Goal: Task Accomplishment & Management: Complete application form

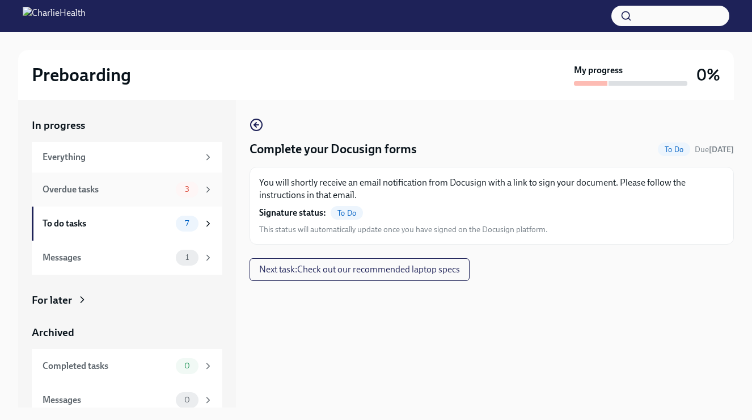
click at [139, 192] on div "Overdue tasks" at bounding box center [107, 189] width 129 height 12
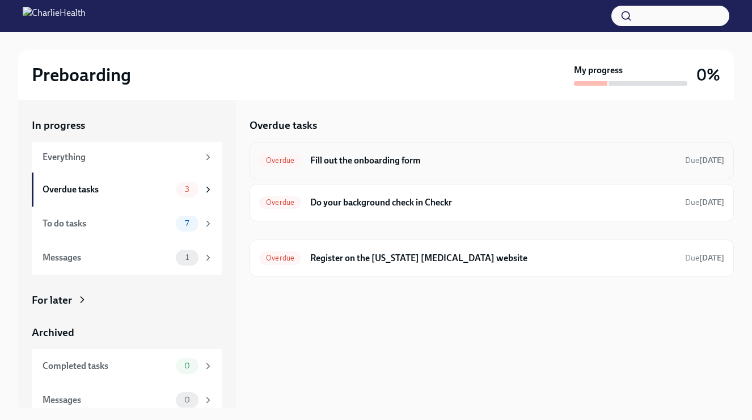
click at [419, 159] on h6 "Fill out the onboarding form" at bounding box center [493, 160] width 366 height 12
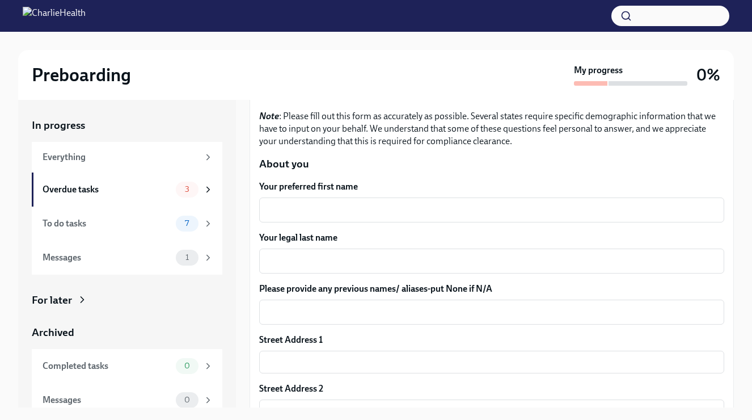
scroll to position [99, 0]
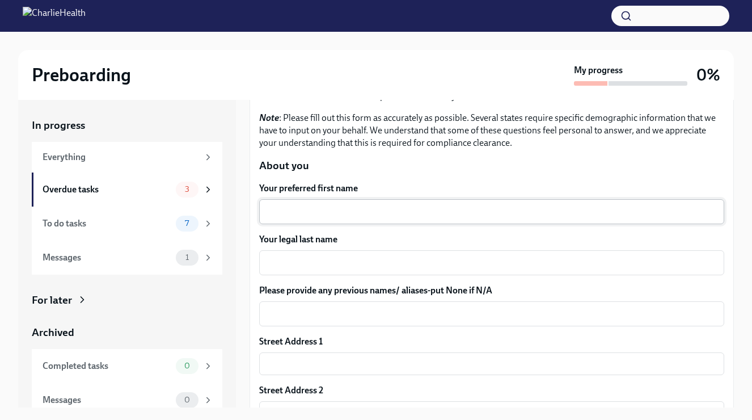
click at [343, 210] on textarea "Your preferred first name" at bounding box center [491, 212] width 451 height 14
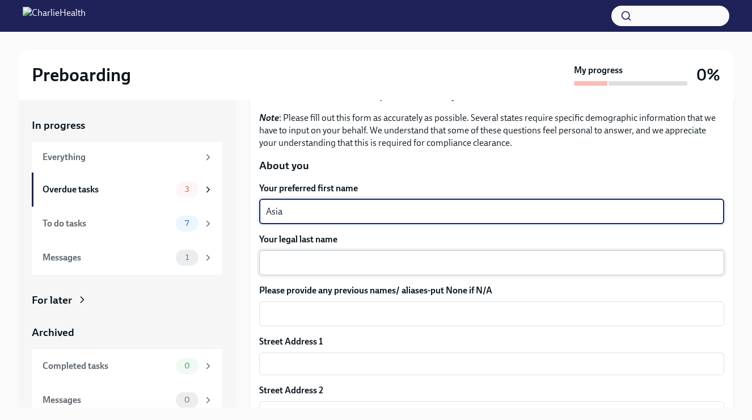
type textarea "Asia"
click at [362, 250] on div "x ​" at bounding box center [491, 262] width 465 height 25
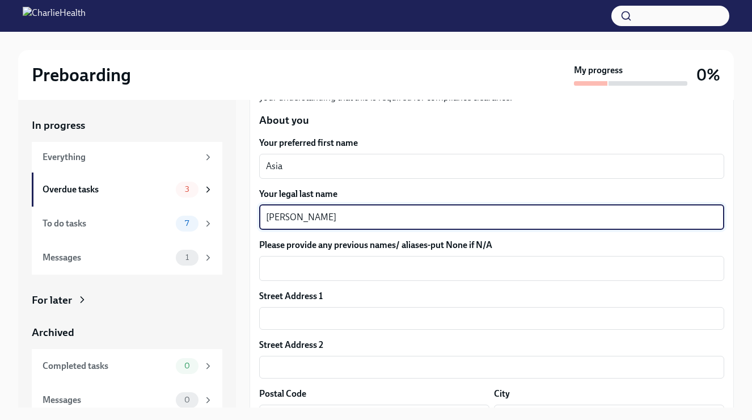
scroll to position [199, 0]
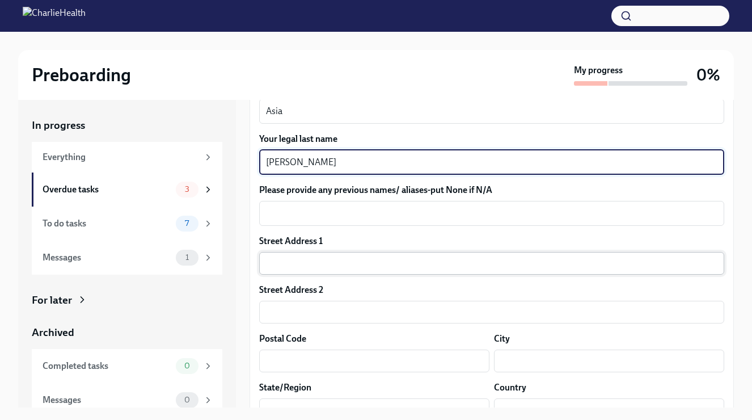
type textarea "[PERSON_NAME]"
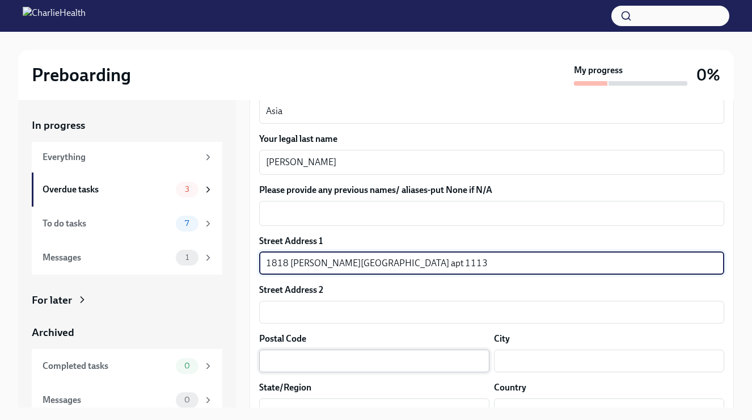
type input "1818 [PERSON_NAME][GEOGRAPHIC_DATA] apt 1113"
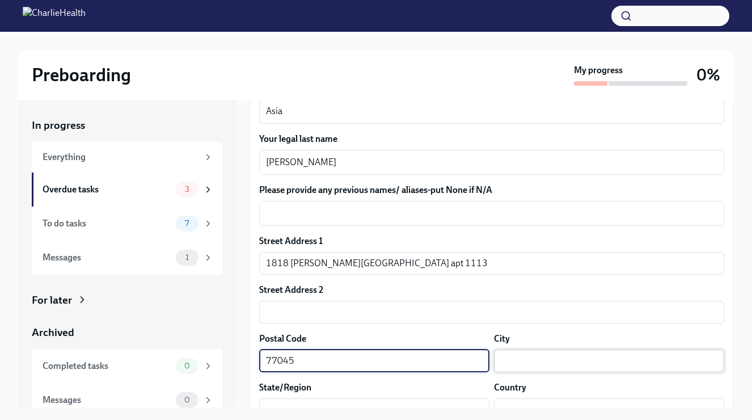
type input "77045"
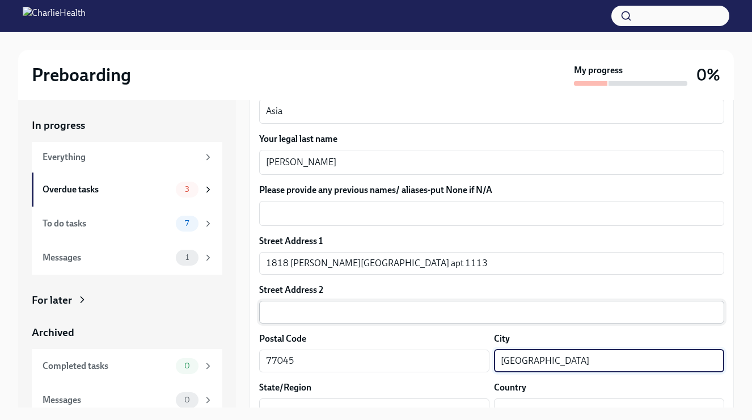
type input "[GEOGRAPHIC_DATA]"
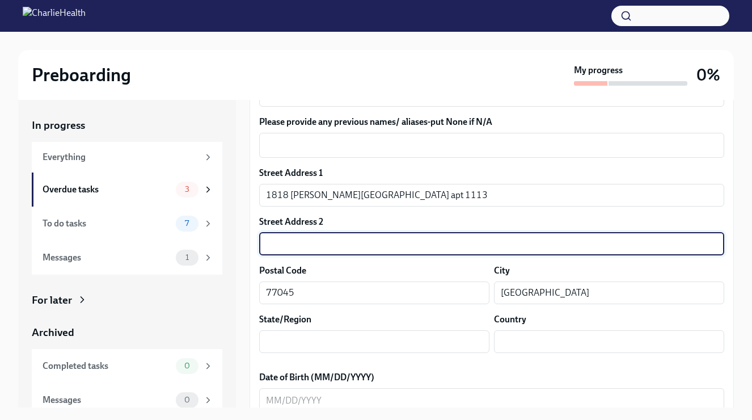
scroll to position [279, 0]
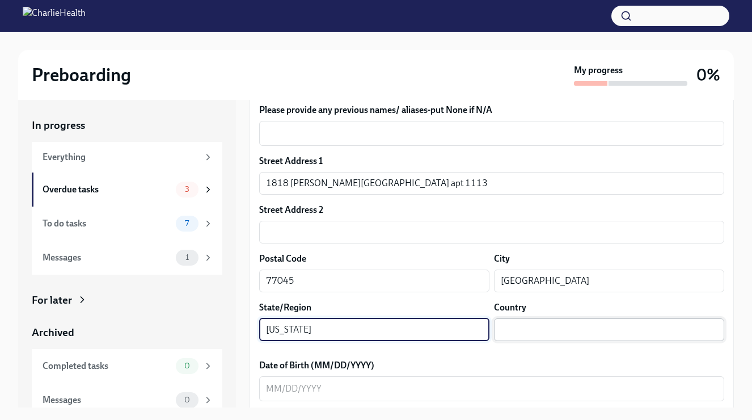
type input "[US_STATE]"
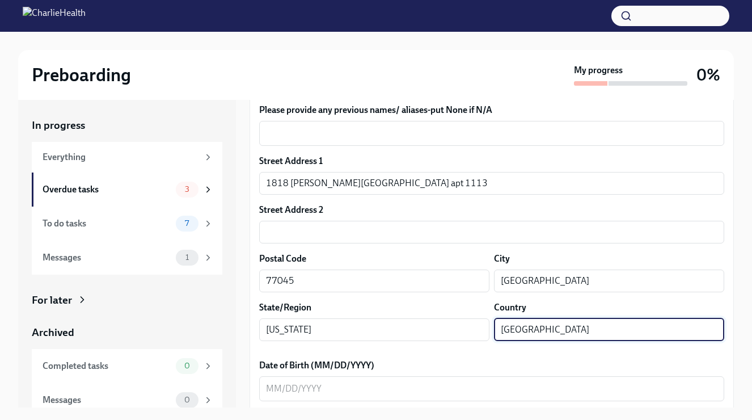
type input "[GEOGRAPHIC_DATA]"
click at [438, 365] on label "Date of Birth (MM/DD/YYYY)" at bounding box center [491, 365] width 465 height 12
click at [438, 382] on textarea "Date of Birth (MM/DD/YYYY)" at bounding box center [491, 389] width 451 height 14
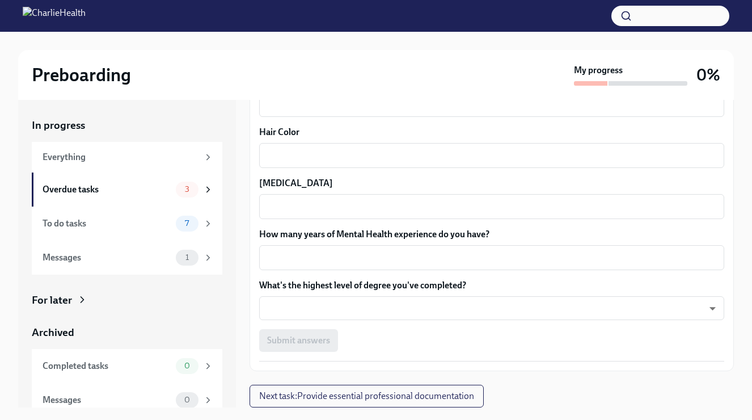
scroll to position [1022, 0]
type textarea "11261996"
click at [320, 307] on body "Preboarding My progress 0% In progress Everything Overdue tasks 3 To do tasks 7…" at bounding box center [376, 219] width 752 height 439
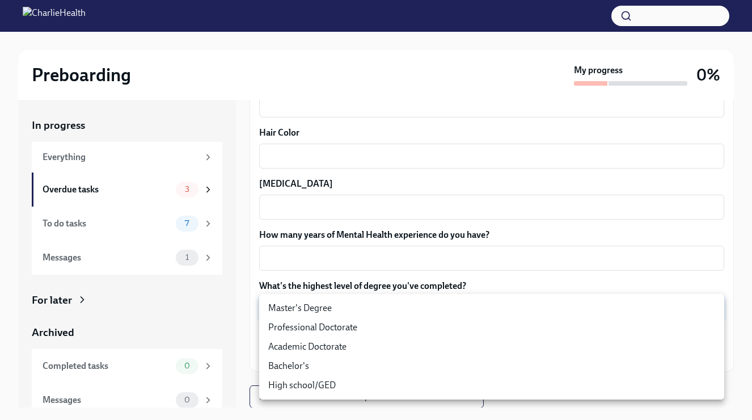
click at [313, 309] on li "Master's Degree" at bounding box center [491, 307] width 465 height 19
type input "2vBr-ghkD"
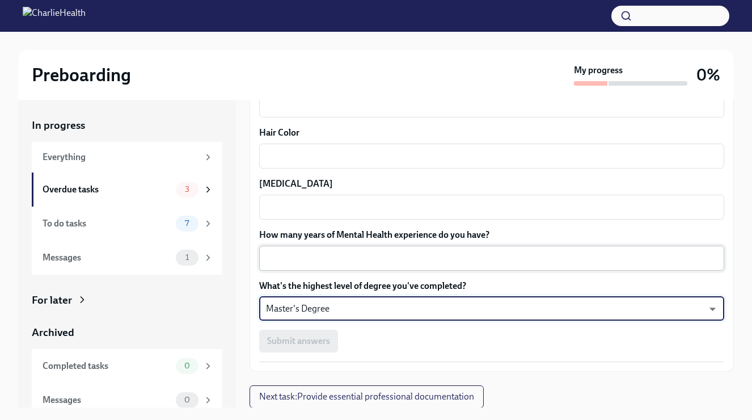
click at [303, 259] on textarea "How many years of Mental Health experience do you have?" at bounding box center [491, 258] width 451 height 14
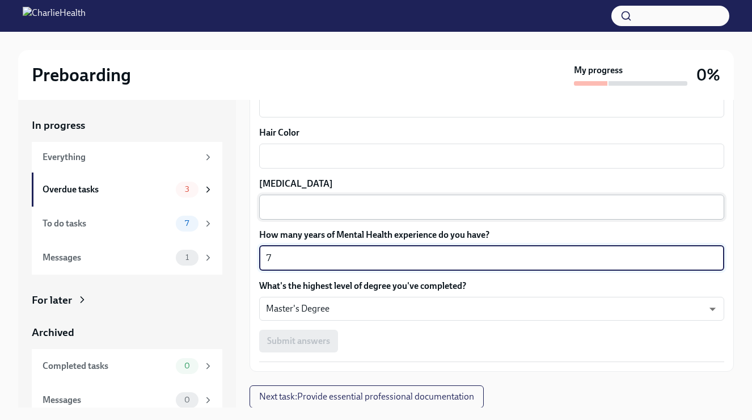
type textarea "7"
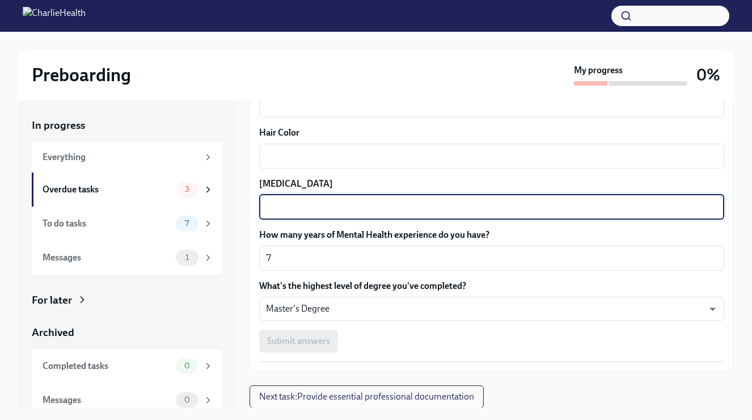
click at [376, 212] on textarea "[MEDICAL_DATA]" at bounding box center [491, 207] width 451 height 14
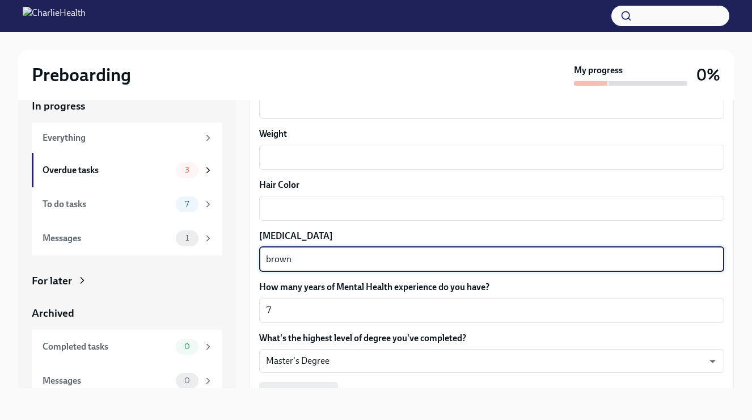
scroll to position [897, 0]
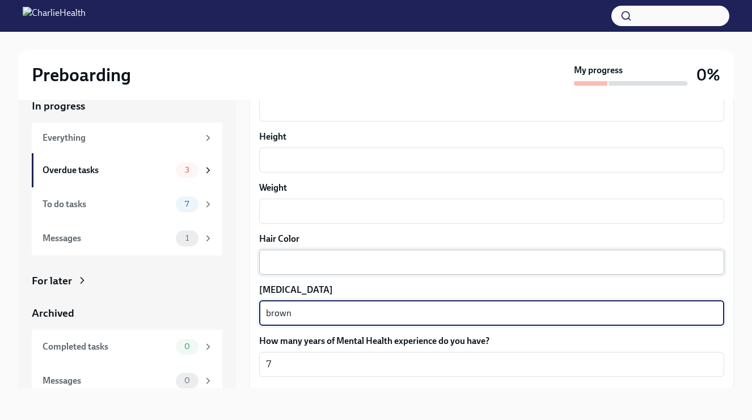
type textarea "brown"
click at [314, 263] on textarea "Hair Color" at bounding box center [491, 262] width 451 height 14
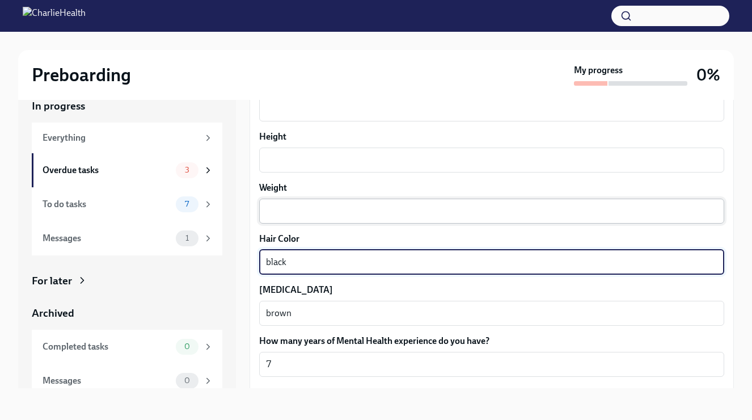
type textarea "black"
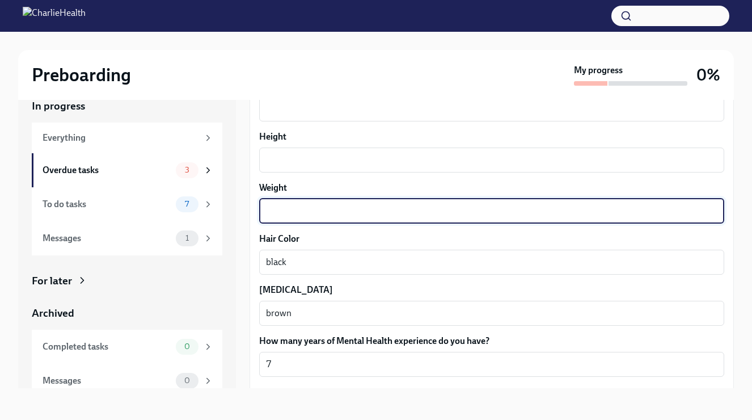
click at [325, 204] on textarea "Weight" at bounding box center [491, 211] width 451 height 14
type textarea "168"
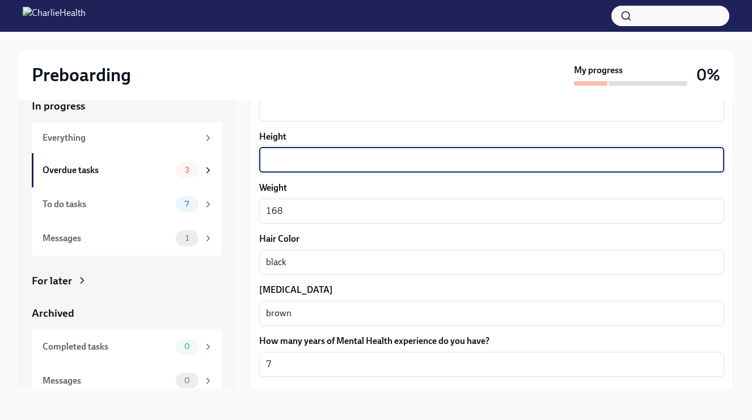
click at [315, 154] on textarea "Height" at bounding box center [491, 160] width 451 height 14
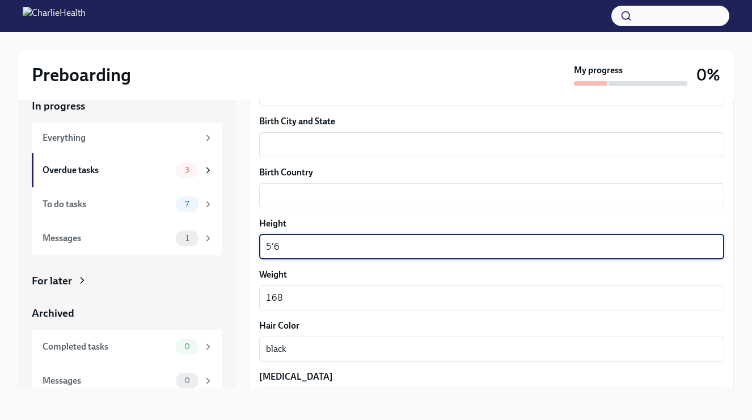
scroll to position [771, 0]
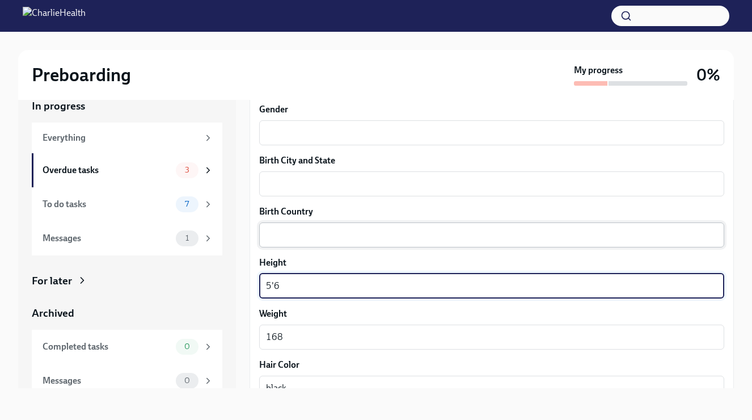
type textarea "5'6"
click at [316, 236] on textarea "Birth Country" at bounding box center [491, 235] width 451 height 14
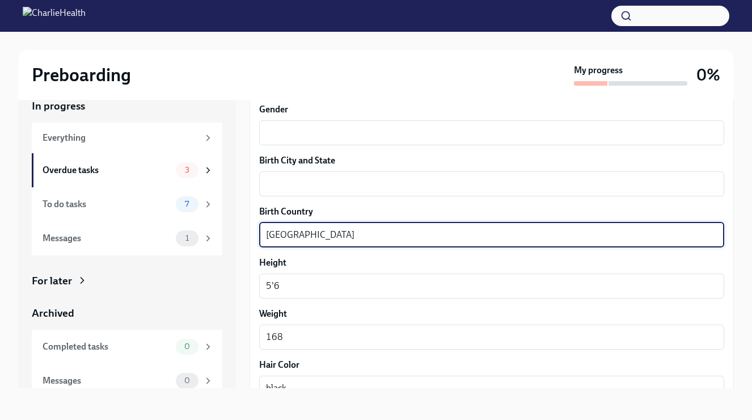
type textarea "[GEOGRAPHIC_DATA]"
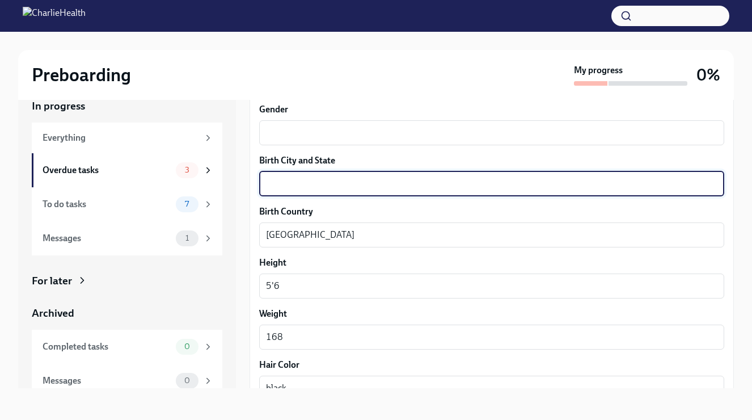
drag, startPoint x: 316, startPoint y: 233, endPoint x: 313, endPoint y: 180, distance: 53.5
click at [313, 180] on textarea "Birth City and State" at bounding box center [491, 184] width 451 height 14
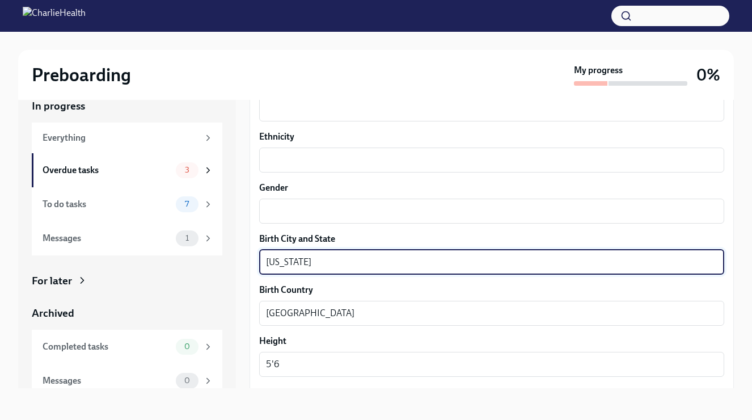
scroll to position [683, 0]
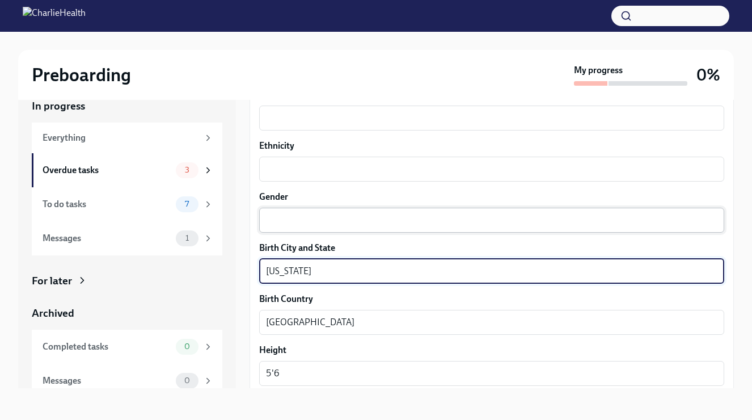
type textarea "[US_STATE]"
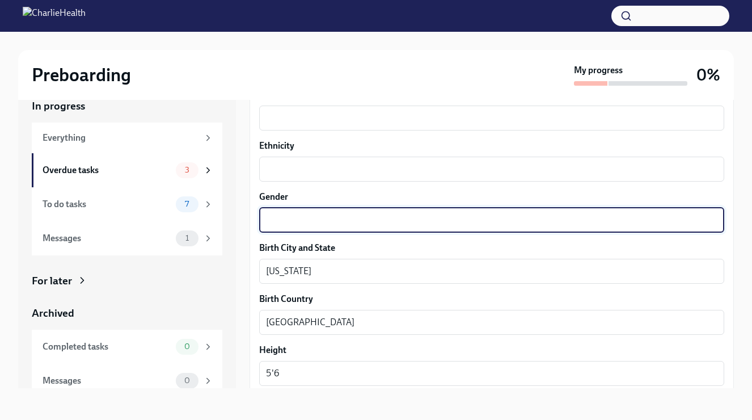
click at [282, 221] on textarea "Gender" at bounding box center [491, 220] width 451 height 14
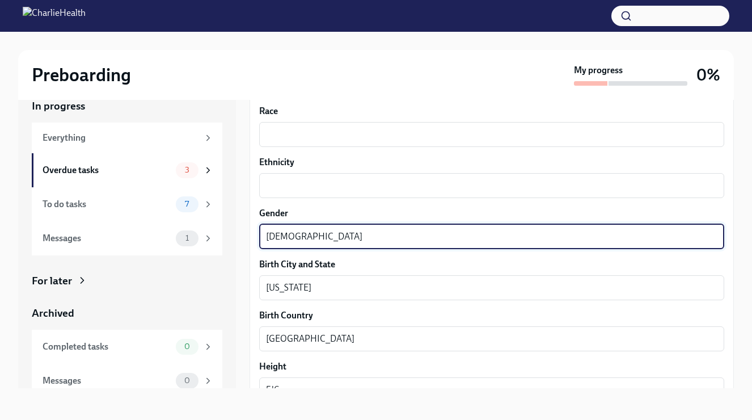
scroll to position [658, 0]
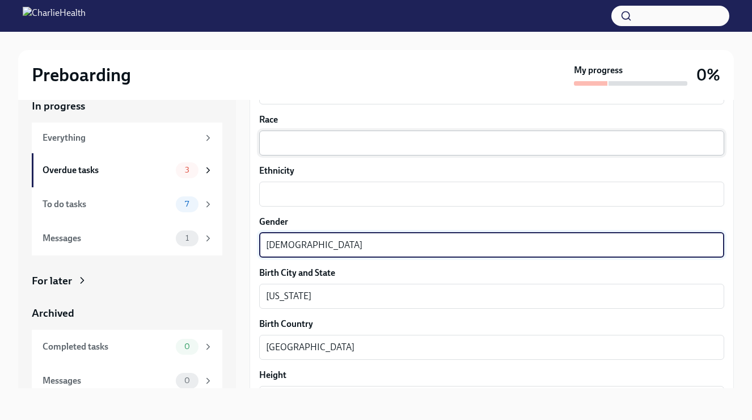
type textarea "[DEMOGRAPHIC_DATA]"
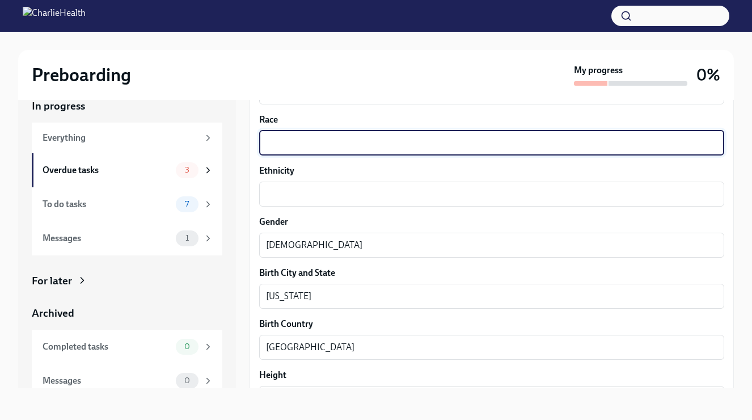
click at [304, 141] on textarea "Race" at bounding box center [491, 143] width 451 height 14
type textarea "b"
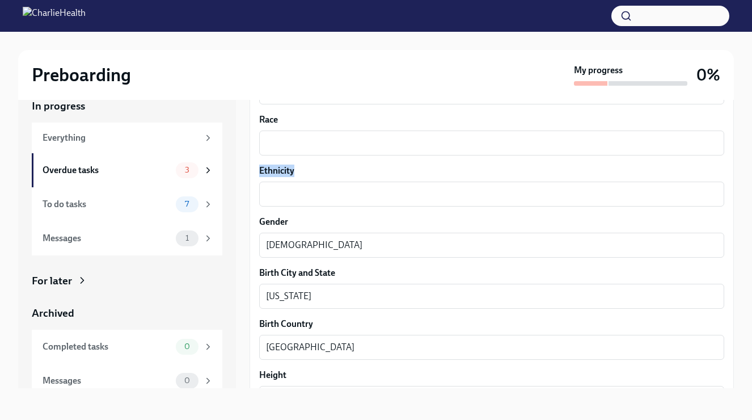
drag, startPoint x: 307, startPoint y: 166, endPoint x: 246, endPoint y: 164, distance: 60.7
click at [246, 164] on div "In progress Everything Overdue tasks 3 To do tasks 7 Messages 1 For later Archi…" at bounding box center [376, 234] width 716 height 307
copy label "Ethnicity"
click at [373, 143] on textarea "Race" at bounding box center [491, 143] width 451 height 14
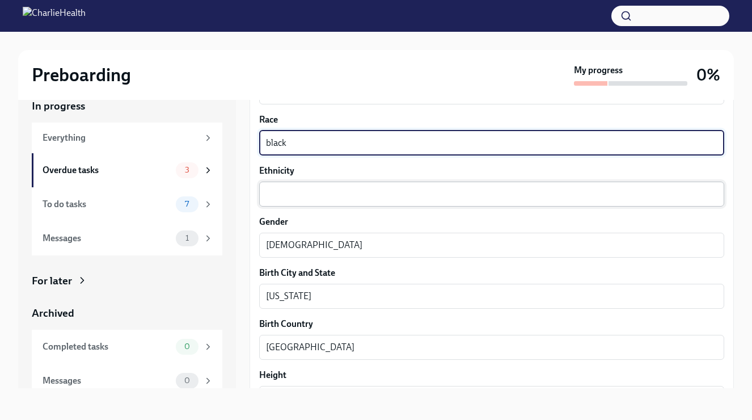
type textarea "black"
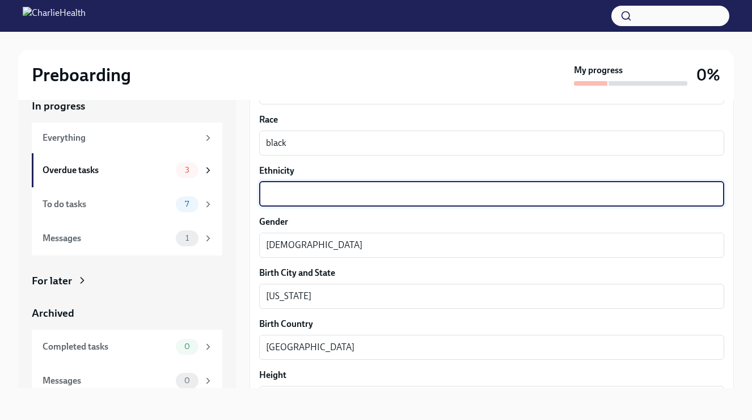
click at [350, 195] on textarea "Ethnicity" at bounding box center [491, 194] width 451 height 14
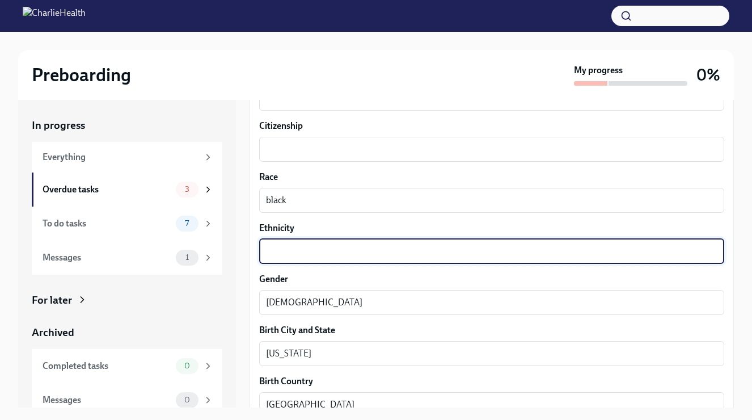
scroll to position [548, 0]
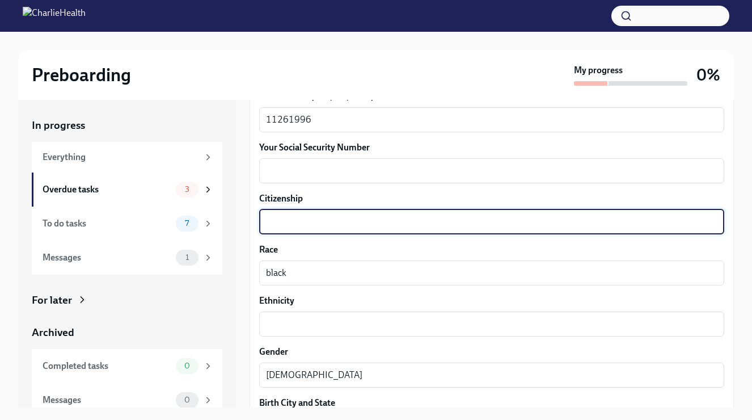
click at [302, 225] on textarea "Citizenship" at bounding box center [491, 222] width 451 height 14
type textarea "[GEOGRAPHIC_DATA]"
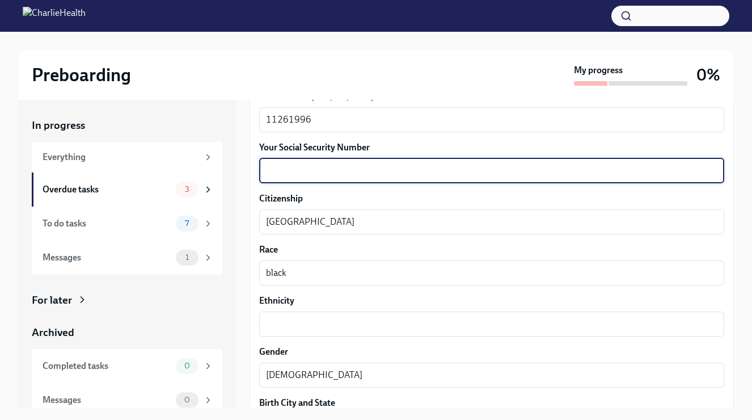
click at [292, 172] on textarea "Your Social Security Number" at bounding box center [491, 171] width 451 height 14
type textarea "h"
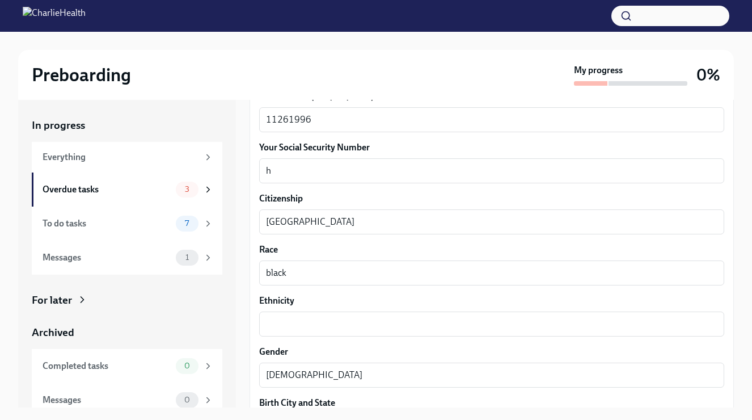
click at [305, 337] on div "Your preferred first name Asia x ​ Your legal last name [PERSON_NAME] x ​ Pleas…" at bounding box center [491, 280] width 465 height 1094
click at [304, 332] on div "x ​" at bounding box center [491, 323] width 465 height 25
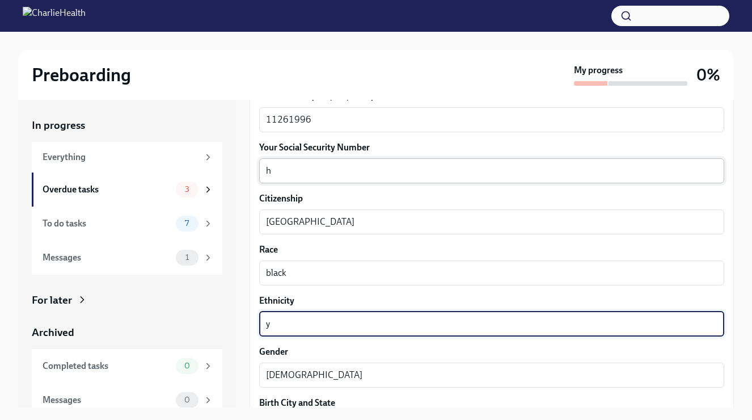
type textarea "y"
click at [292, 171] on textarea "h" at bounding box center [491, 171] width 451 height 14
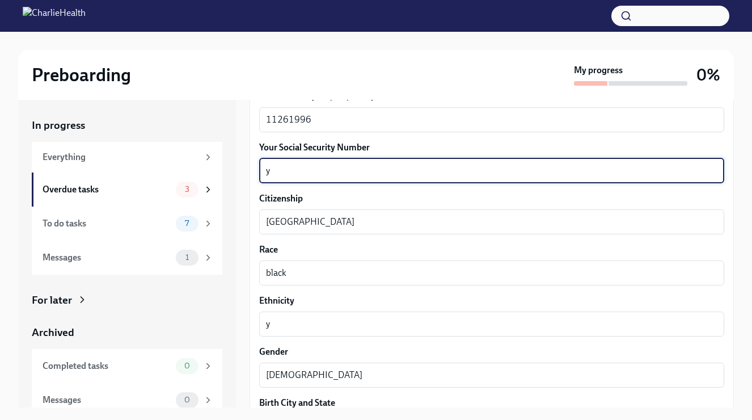
type textarea "y"
click at [372, 197] on label "Citizenship" at bounding box center [491, 198] width 465 height 12
click at [372, 215] on textarea "[GEOGRAPHIC_DATA]" at bounding box center [491, 222] width 451 height 14
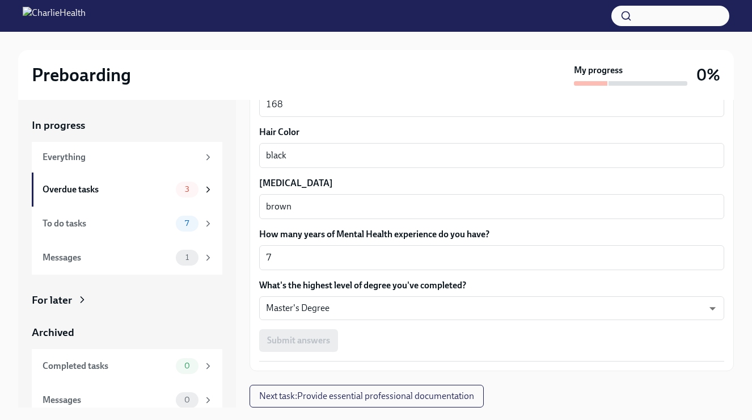
scroll to position [1022, 0]
click at [305, 343] on div "Submit answers" at bounding box center [491, 341] width 465 height 23
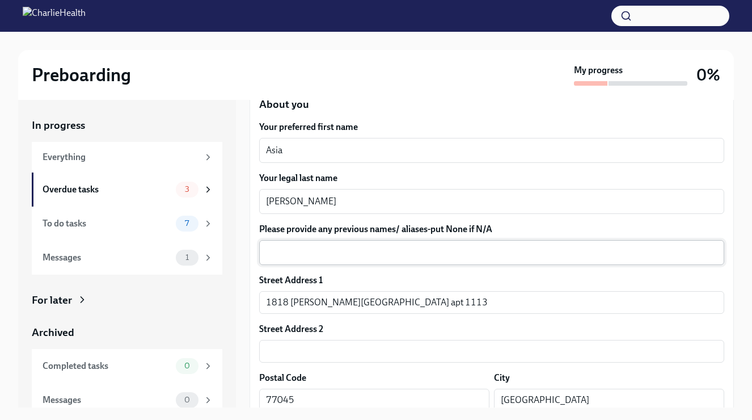
scroll to position [154, 0]
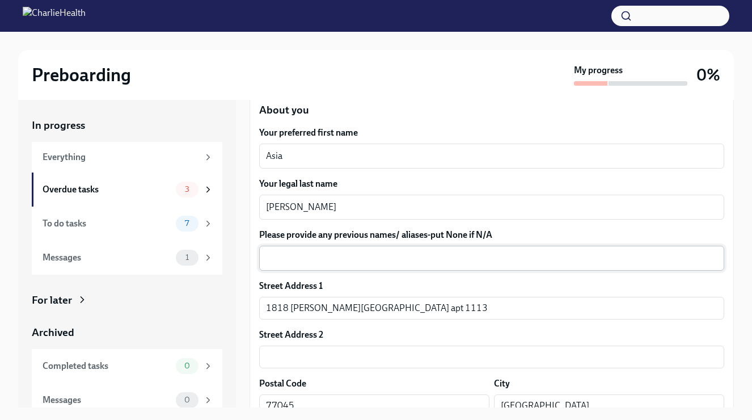
click at [303, 260] on textarea "Please provide any previous names/ aliases-put None if N/A" at bounding box center [491, 258] width 451 height 14
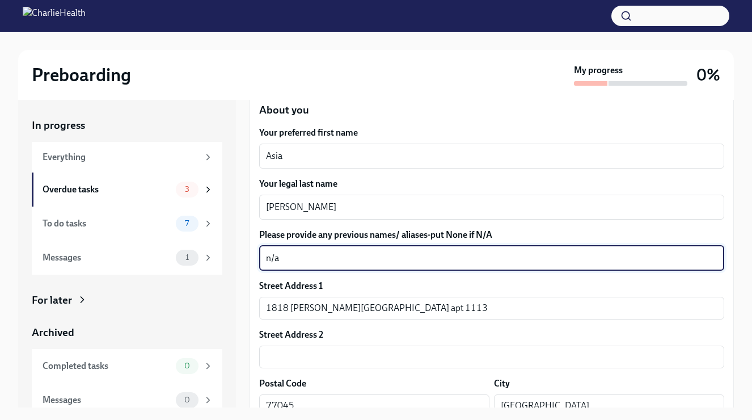
type textarea "n/a"
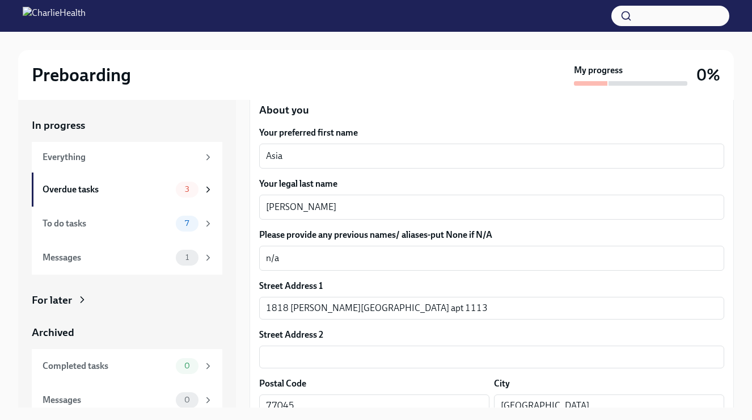
click at [373, 294] on div "Street Address [STREET_ADDRESS][PERSON_NAME] ​" at bounding box center [491, 300] width 465 height 40
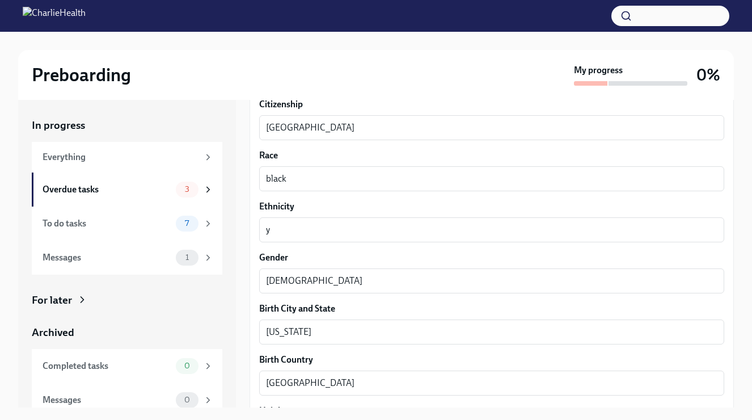
scroll to position [545, 0]
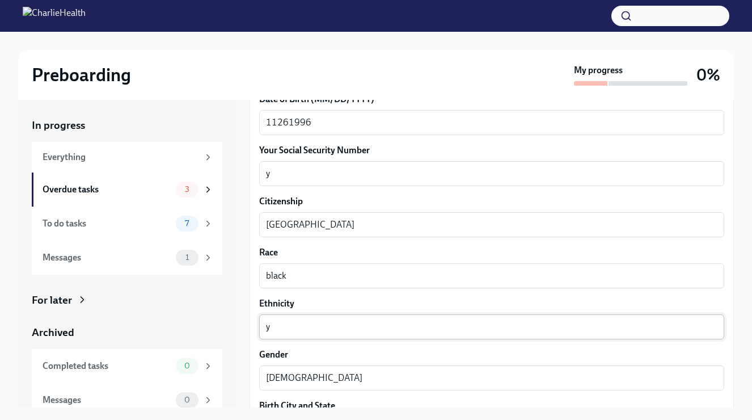
click at [297, 334] on div "y x ​" at bounding box center [491, 326] width 465 height 25
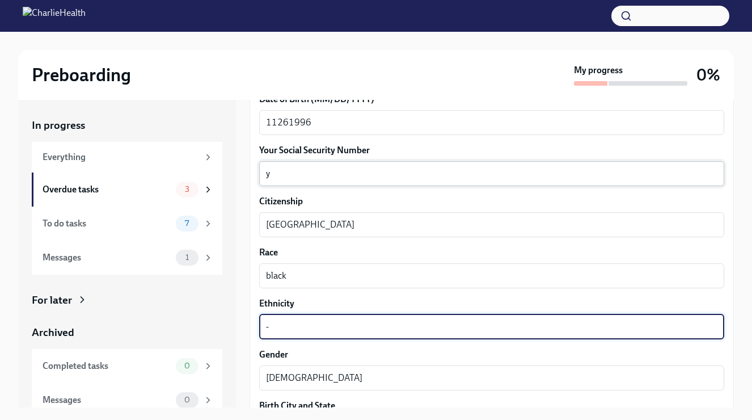
type textarea "-"
click at [293, 168] on textarea "y" at bounding box center [491, 174] width 451 height 14
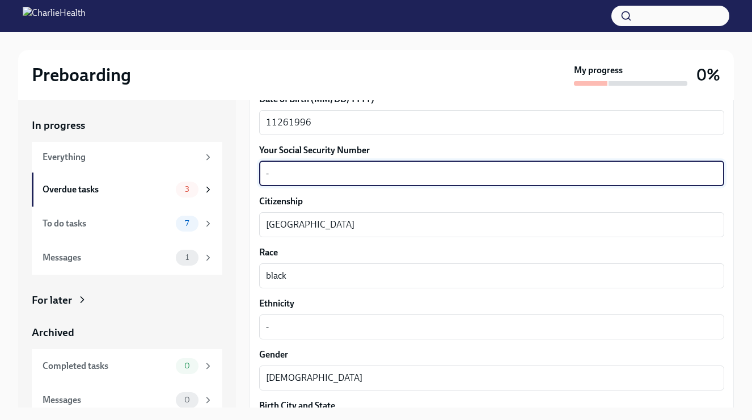
type textarea "-"
click at [321, 201] on label "Citizenship" at bounding box center [491, 201] width 465 height 12
click at [321, 218] on textarea "[GEOGRAPHIC_DATA]" at bounding box center [491, 225] width 451 height 14
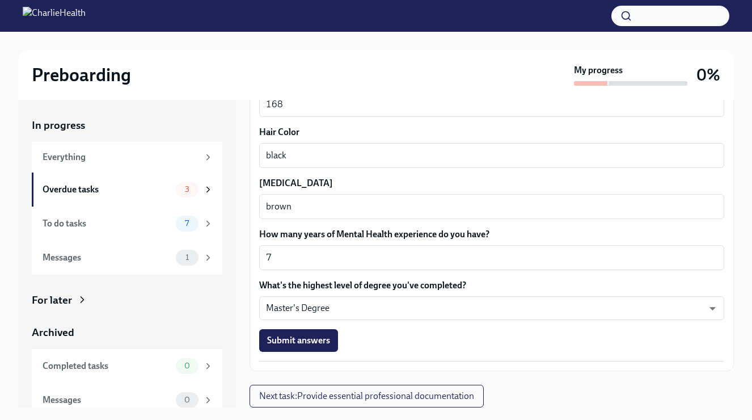
scroll to position [1022, 0]
click at [294, 346] on span "Submit answers" at bounding box center [298, 340] width 63 height 11
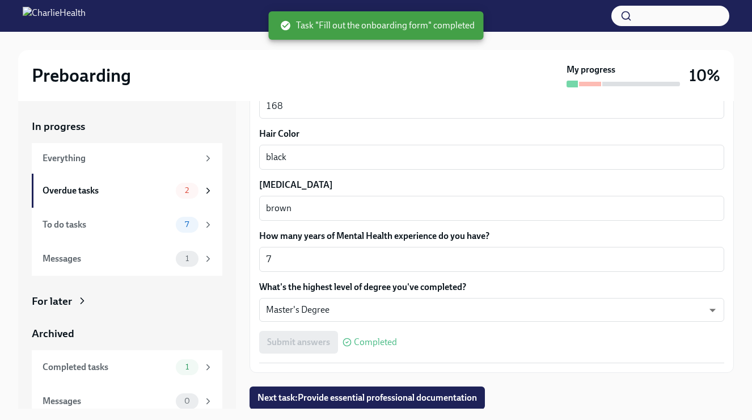
click at [298, 343] on div "Submit answers Completed" at bounding box center [491, 342] width 465 height 23
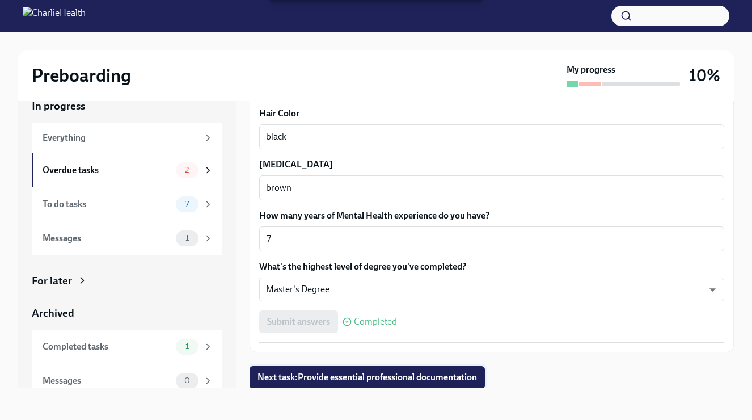
scroll to position [20, 0]
click at [347, 379] on span "Next task : Provide essential professional documentation" at bounding box center [367, 377] width 219 height 11
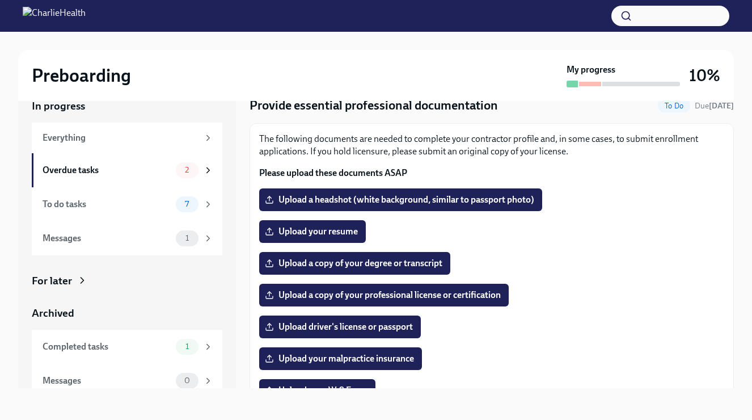
scroll to position [24, 0]
click at [349, 202] on span "Upload a headshot (white background, similar to passport photo)" at bounding box center [400, 199] width 267 height 11
click at [0, 0] on input "Upload a headshot (white background, similar to passport photo)" at bounding box center [0, 0] width 0 height 0
click at [437, 200] on span "Upload a headshot (white background, similar to passport photo)" at bounding box center [400, 199] width 267 height 11
click at [0, 0] on input "Upload a headshot (white background, similar to passport photo)" at bounding box center [0, 0] width 0 height 0
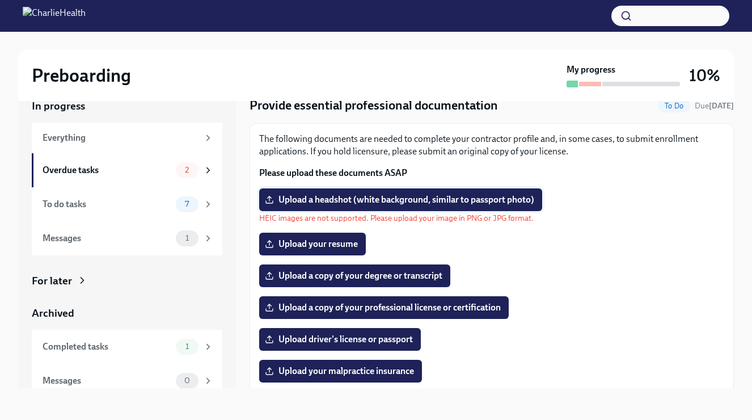
click at [432, 193] on label "Upload a headshot (white background, similar to passport photo)" at bounding box center [400, 199] width 283 height 23
click at [0, 0] on input "Upload a headshot (white background, similar to passport photo)" at bounding box center [0, 0] width 0 height 0
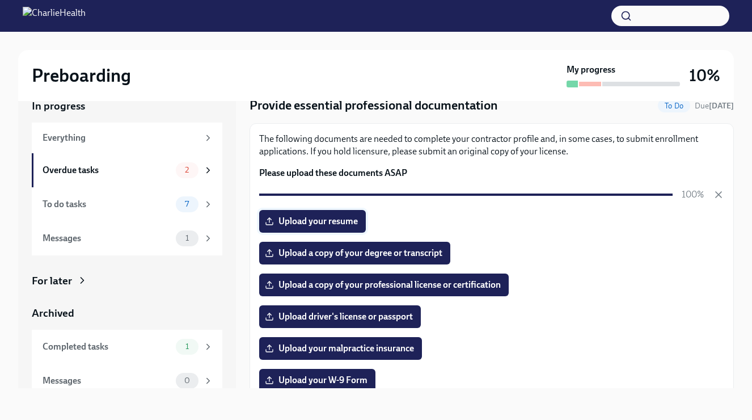
click at [331, 222] on span "Upload your resume" at bounding box center [312, 221] width 91 height 11
click at [0, 0] on input "Upload your resume" at bounding box center [0, 0] width 0 height 0
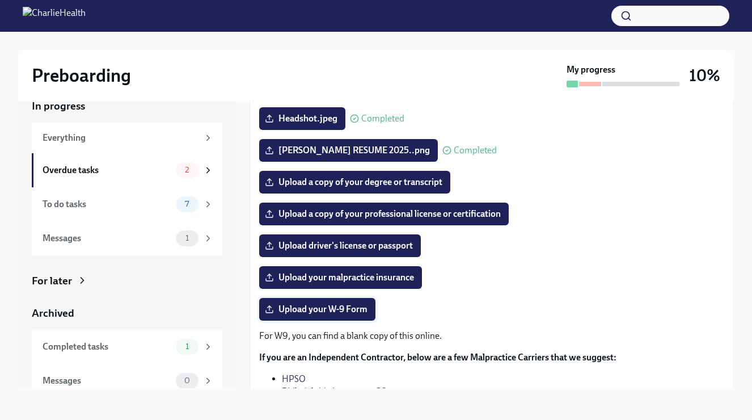
scroll to position [104, 0]
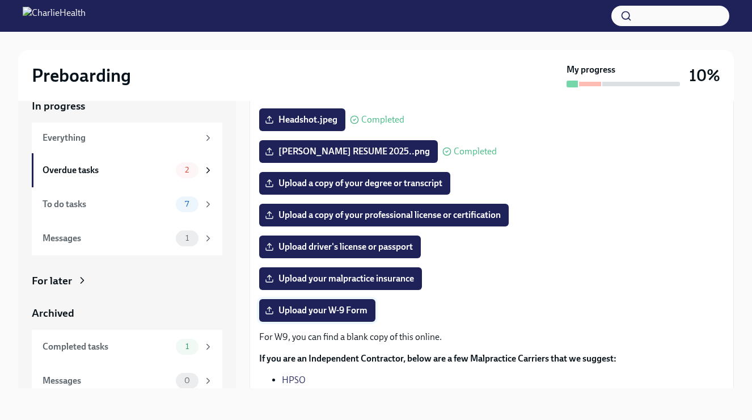
click at [314, 313] on span "Upload your W-9 Form" at bounding box center [317, 310] width 100 height 11
click at [0, 0] on input "Upload your W-9 Form" at bounding box center [0, 0] width 0 height 0
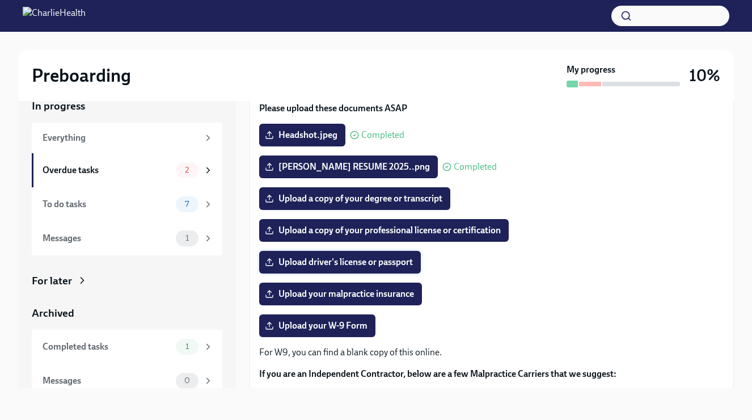
scroll to position [86, 0]
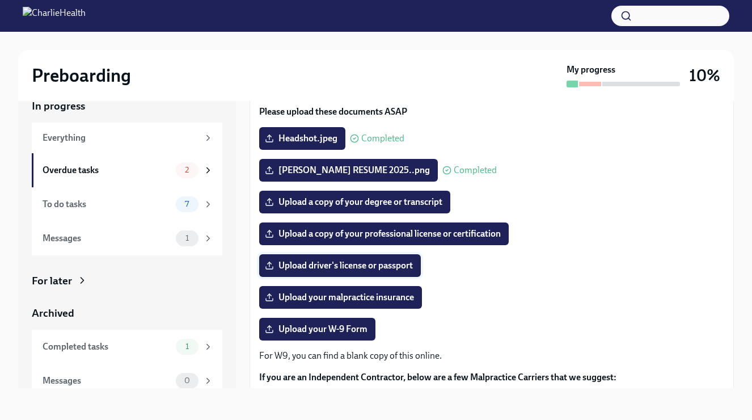
click at [318, 267] on span "Upload driver's license or passport" at bounding box center [340, 265] width 146 height 11
click at [0, 0] on input "Upload driver's license or passport" at bounding box center [0, 0] width 0 height 0
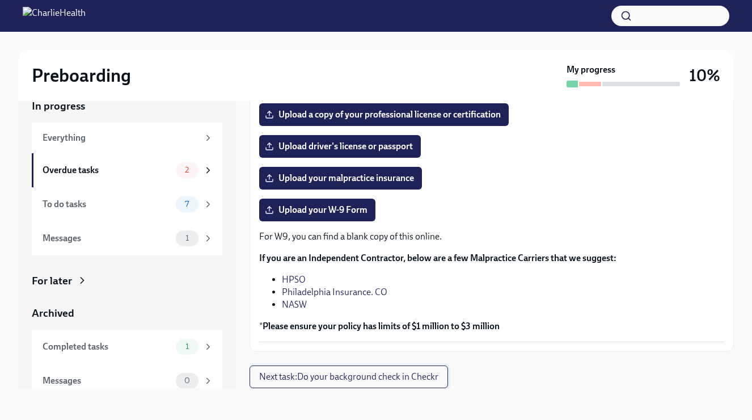
scroll to position [205, 0]
click at [370, 378] on span "Next task : Do your background check in Checkr" at bounding box center [348, 376] width 179 height 11
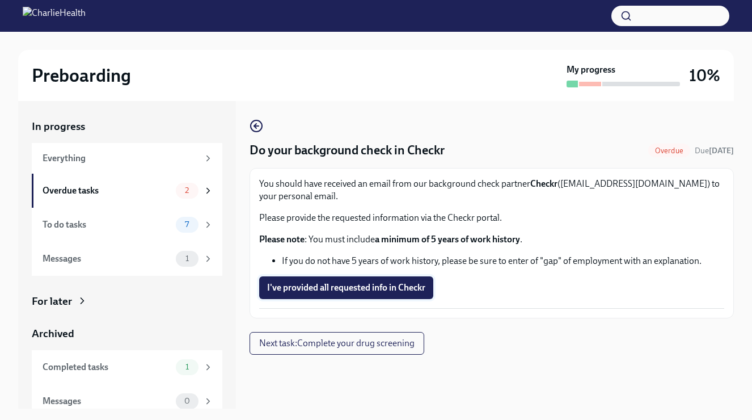
click at [342, 289] on span "I've provided all requested info in Checkr" at bounding box center [346, 287] width 158 height 11
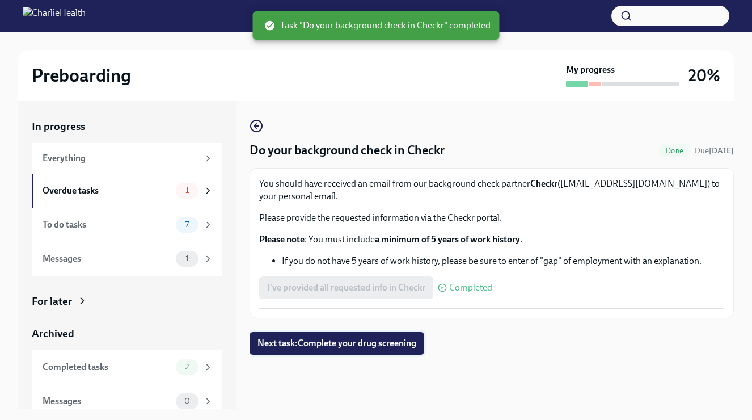
click at [324, 337] on button "Next task : Complete your drug screening" at bounding box center [337, 343] width 175 height 23
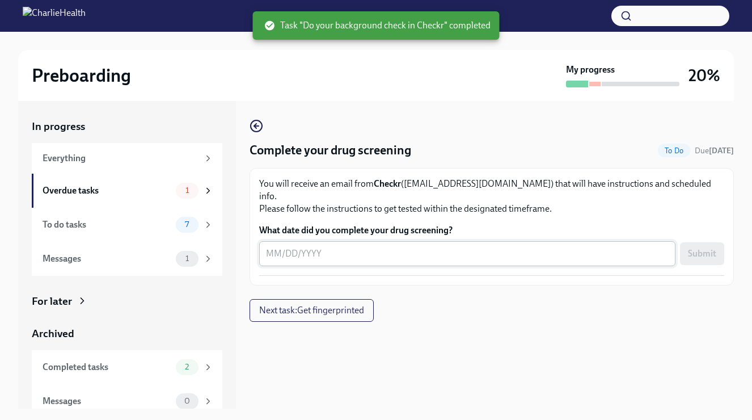
click at [332, 241] on div "x ​" at bounding box center [467, 253] width 416 height 25
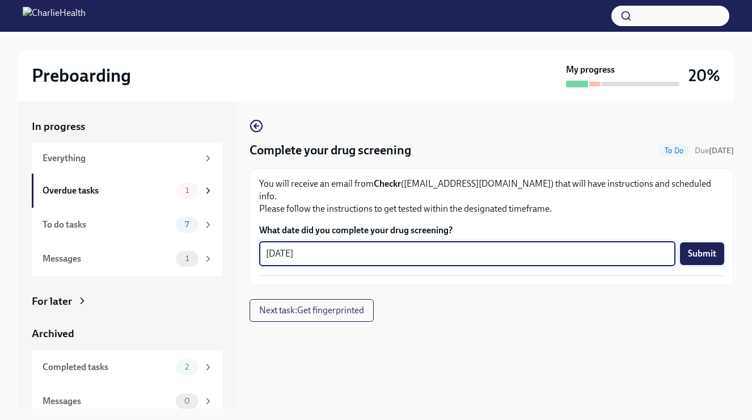
type textarea "[DATE]"
click at [705, 248] on span "Submit" at bounding box center [702, 253] width 28 height 11
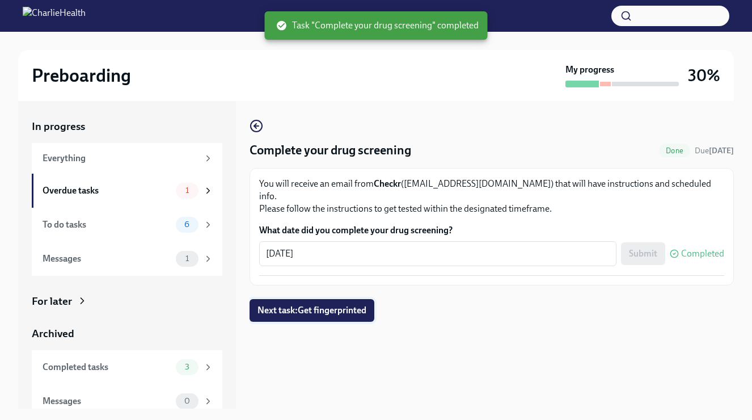
click at [328, 305] on span "Next task : Get fingerprinted" at bounding box center [312, 310] width 109 height 11
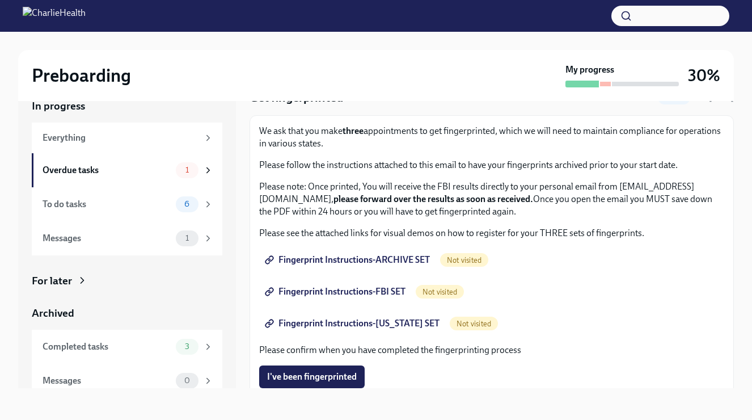
scroll to position [37, 0]
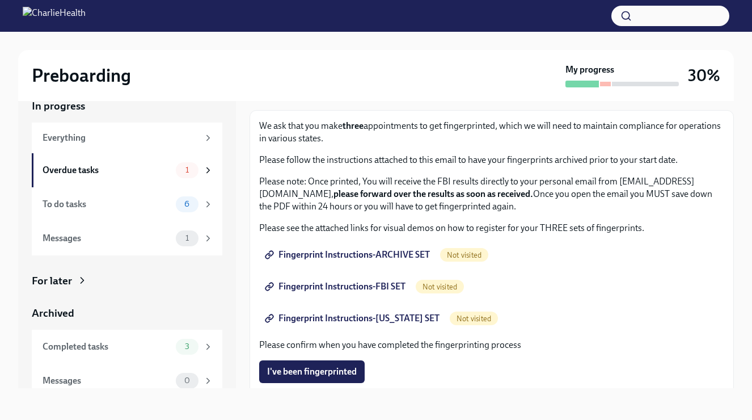
click at [364, 253] on span "Fingerprint Instructions-ARCHIVE SET" at bounding box center [348, 254] width 163 height 11
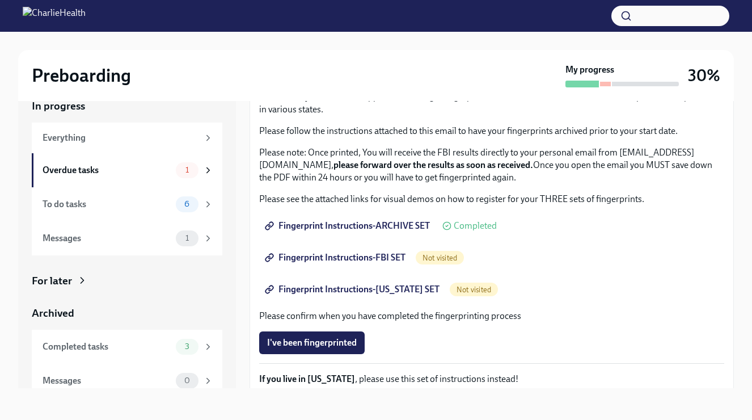
scroll to position [67, 0]
click at [347, 254] on span "Fingerprint Instructions-FBI SET" at bounding box center [336, 256] width 138 height 11
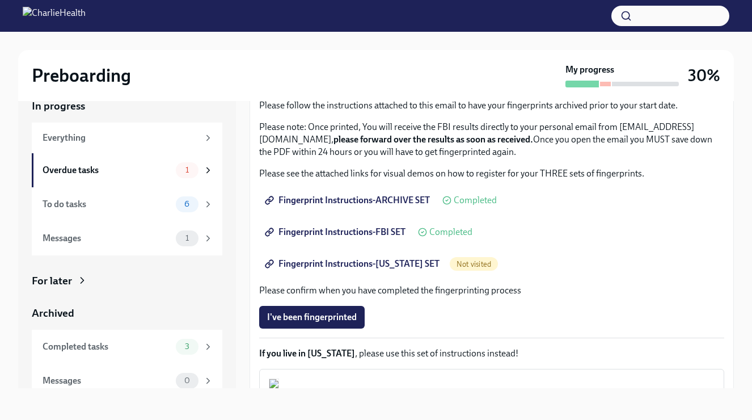
scroll to position [92, 0]
click at [337, 264] on span "Fingerprint Instructions-[US_STATE] SET" at bounding box center [353, 263] width 172 height 11
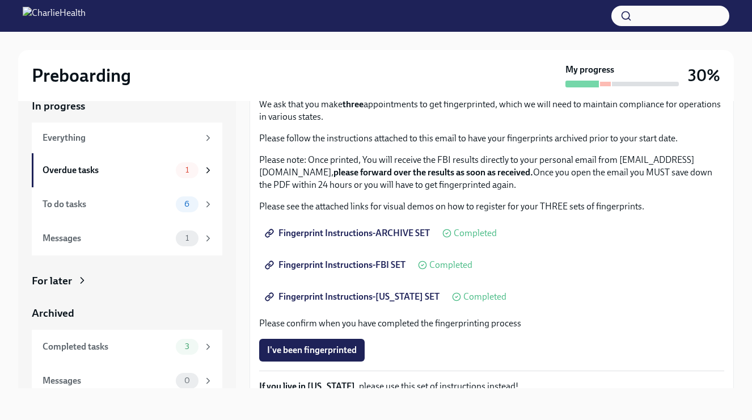
scroll to position [61, 0]
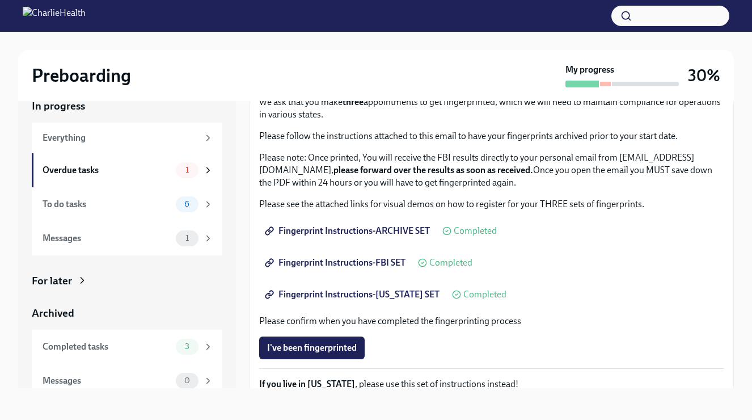
click at [395, 294] on span "Fingerprint Instructions-[US_STATE] SET" at bounding box center [353, 294] width 172 height 11
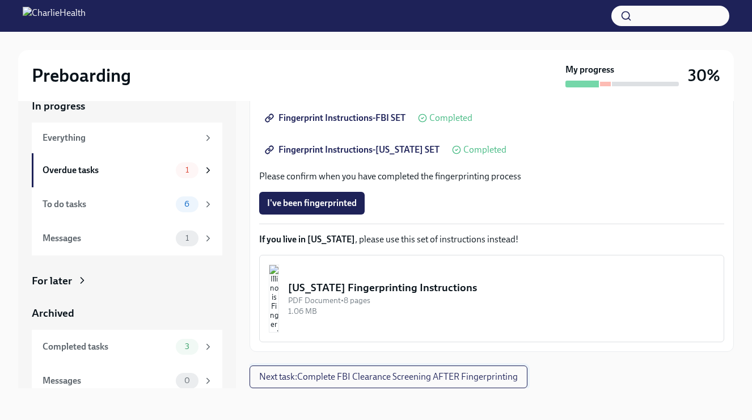
scroll to position [20, 0]
click at [336, 375] on span "Next task : Complete FBI Clearance Screening AFTER Fingerprinting" at bounding box center [388, 376] width 259 height 11
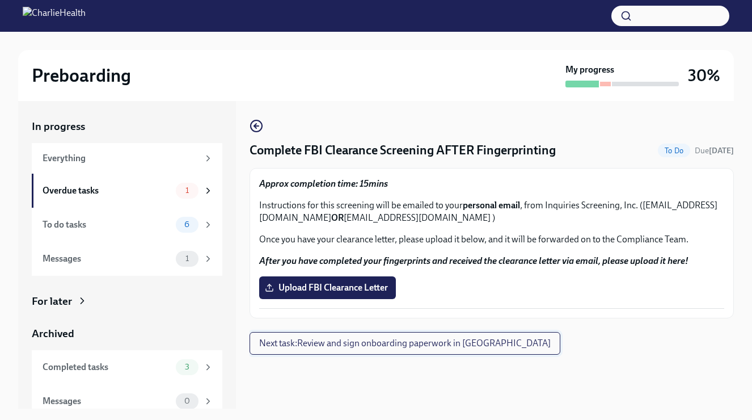
click at [339, 343] on span "Next task : Review and sign onboarding paperwork in [GEOGRAPHIC_DATA]" at bounding box center [405, 342] width 292 height 11
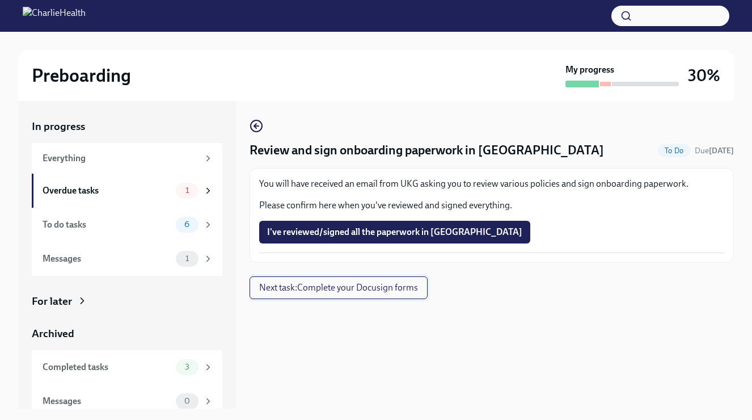
click at [338, 289] on span "Next task : Complete your Docusign forms" at bounding box center [338, 287] width 159 height 11
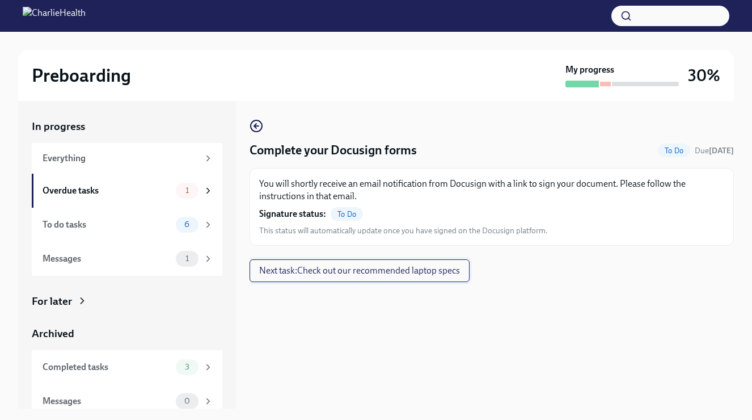
click at [336, 275] on span "Next task : Check out our recommended laptop specs" at bounding box center [359, 270] width 201 height 11
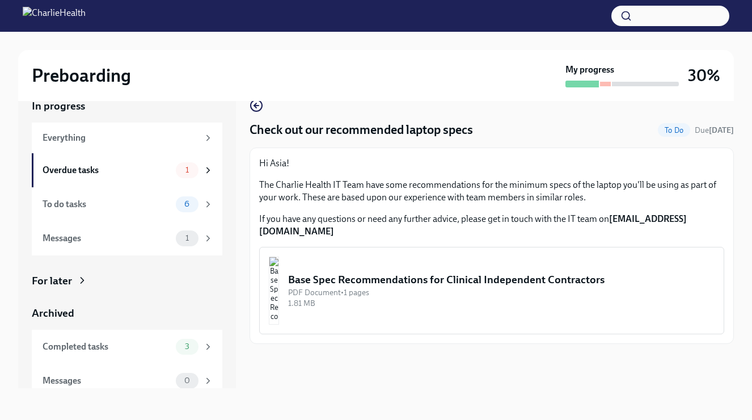
scroll to position [20, 0]
click at [279, 283] on img "button" at bounding box center [274, 290] width 10 height 68
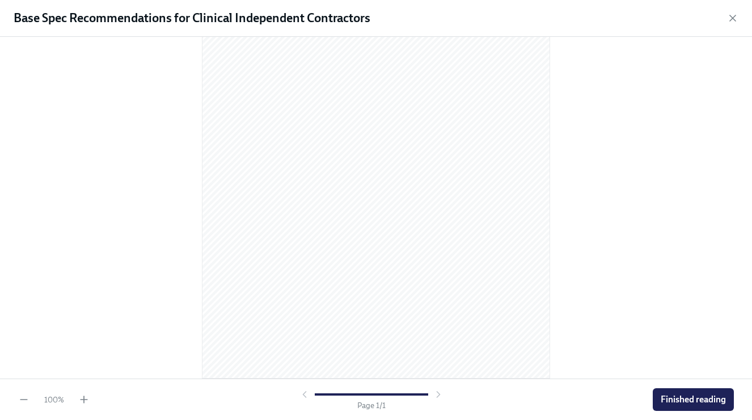
scroll to position [127, 0]
click at [665, 401] on span "Finished reading" at bounding box center [693, 399] width 65 height 11
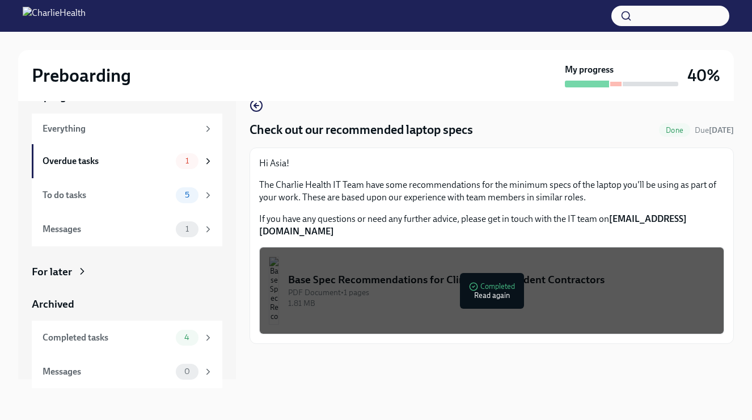
scroll to position [9, 0]
